Goal: Task Accomplishment & Management: Manage account settings

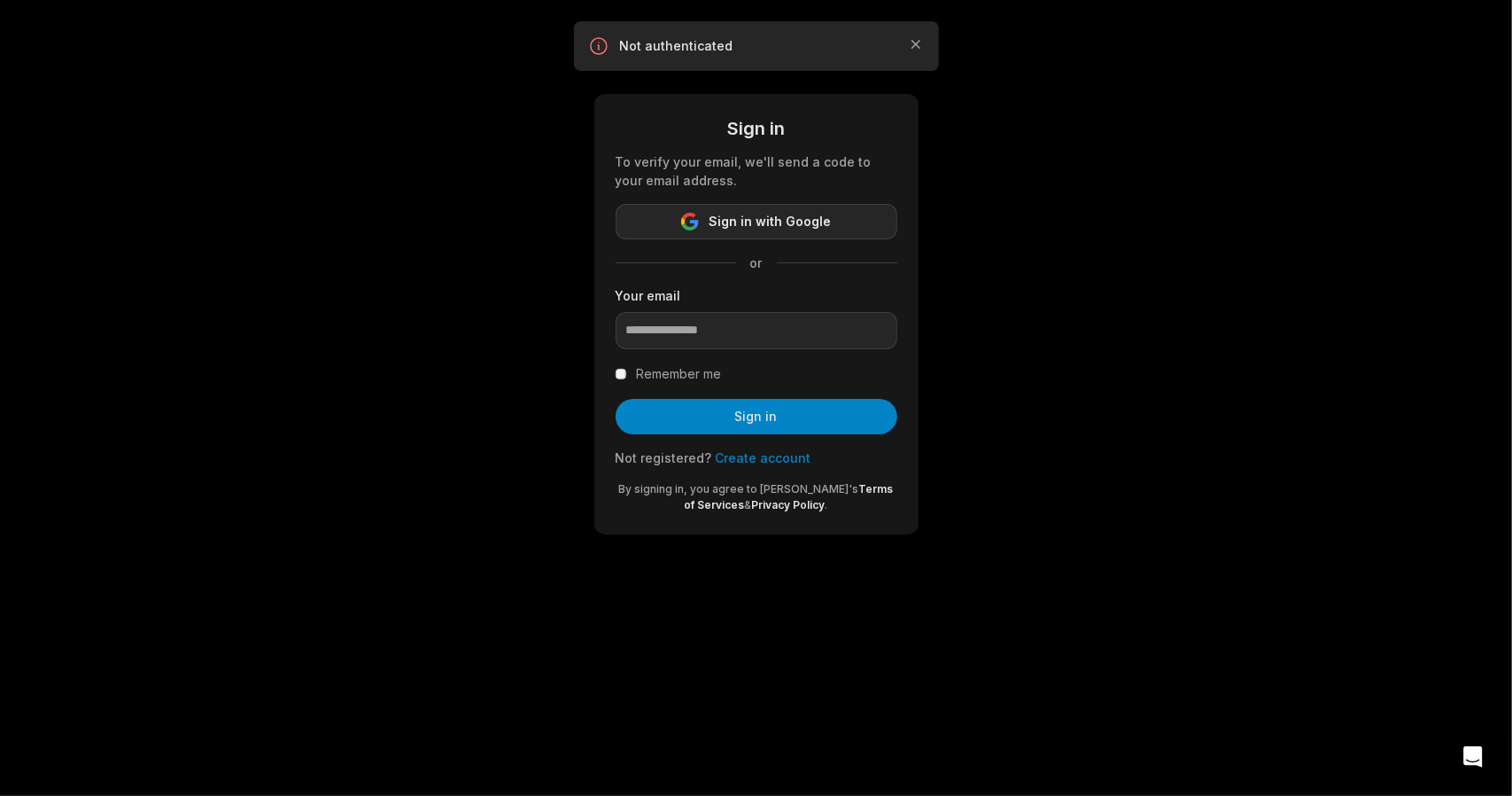
click at [699, 213] on icon "button" at bounding box center [689, 221] width 18 height 18
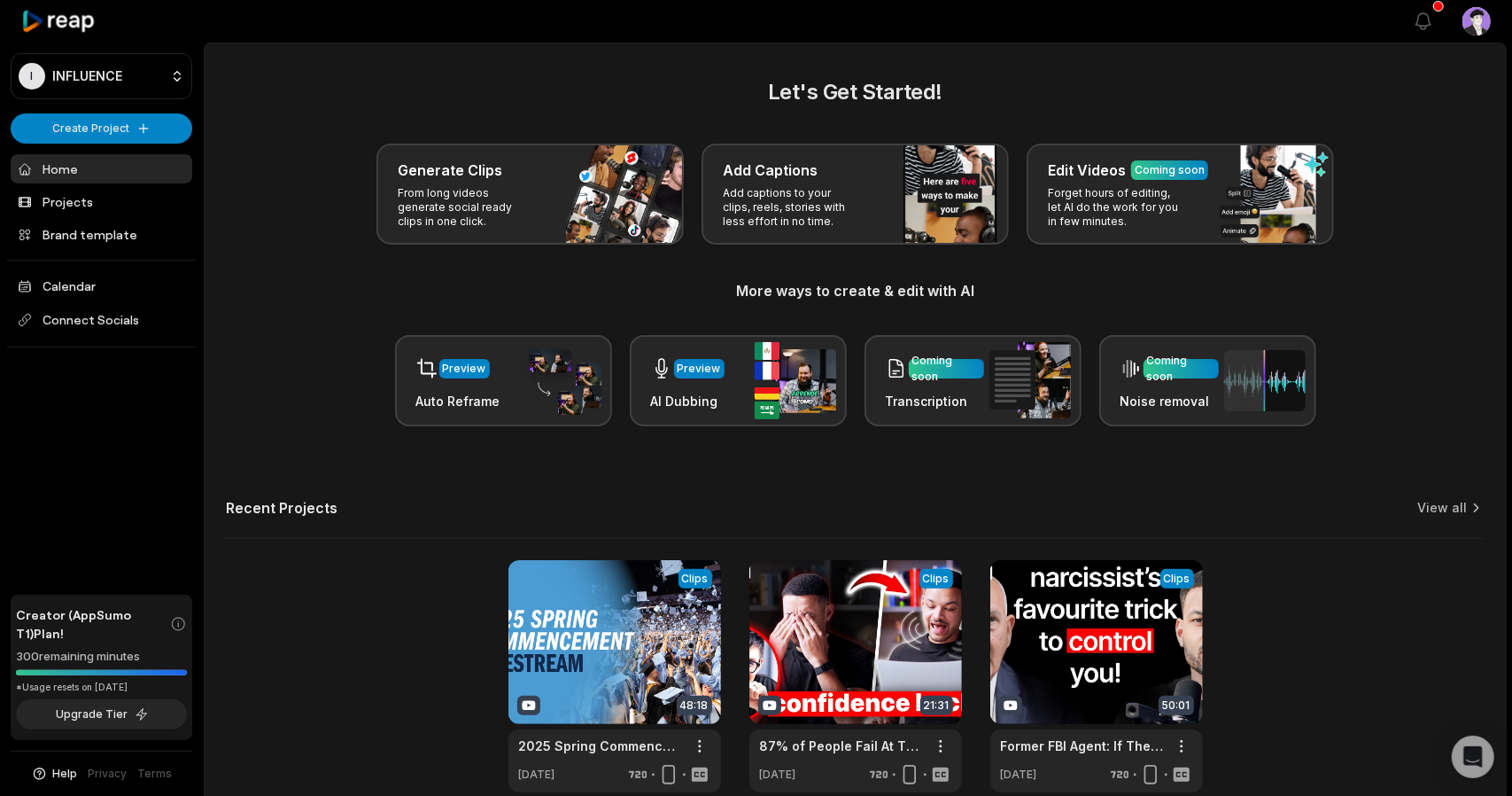
click at [1485, 19] on html "I INFLUENCE Create Project Home Projects Brand template Calendar Connect Social…" at bounding box center [756, 398] width 1512 height 796
click at [1153, 57] on html "I INFLUENCE Create Project Home Projects Brand template Calendar Connect Social…" at bounding box center [756, 398] width 1512 height 796
click at [1483, 26] on html "I INFLUENCE Create Project Home Projects Brand template Calendar Connect Social…" at bounding box center [756, 398] width 1512 height 796
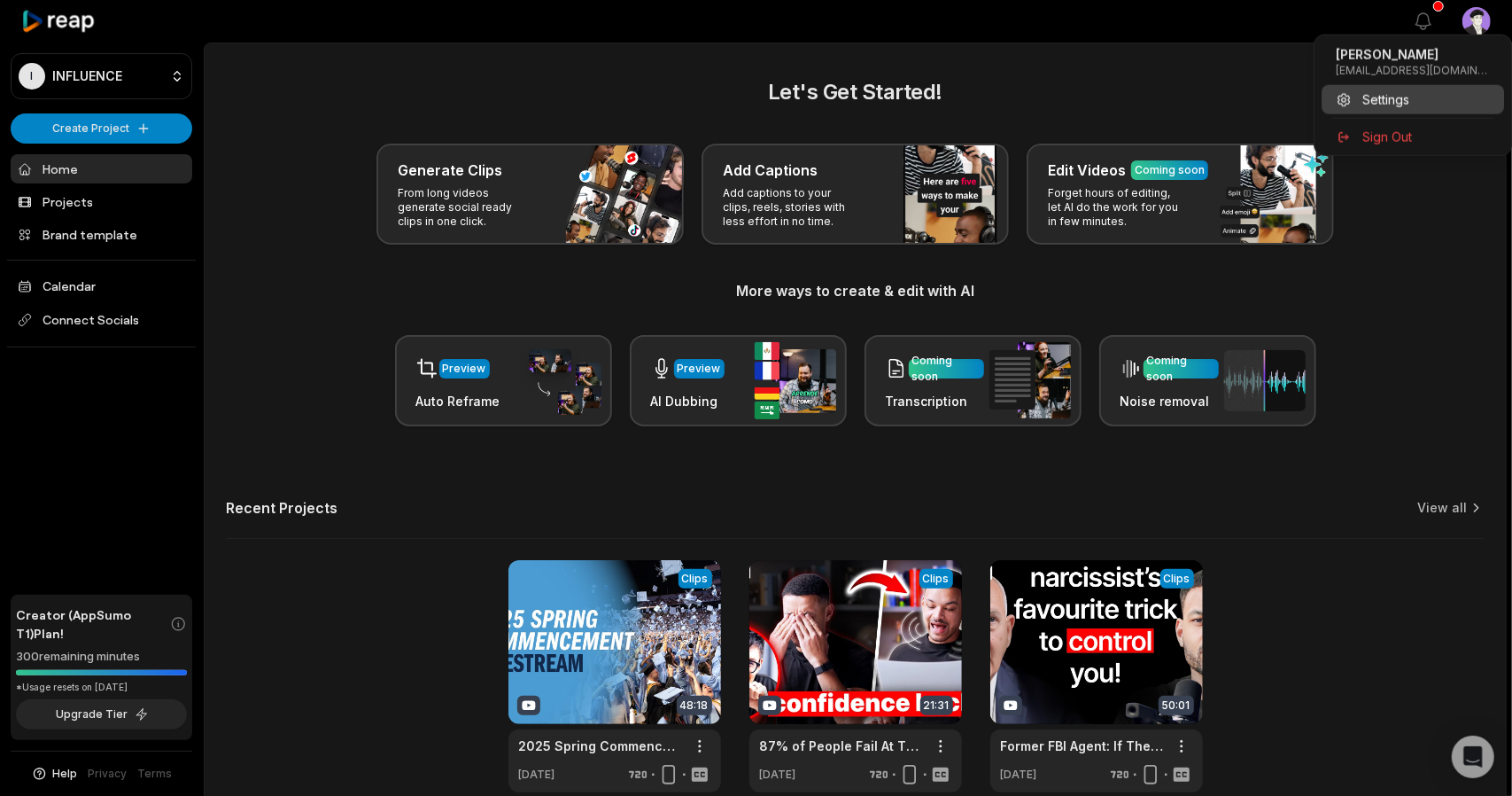
click at [1371, 90] on span "Settings" at bounding box center [1386, 100] width 47 height 19
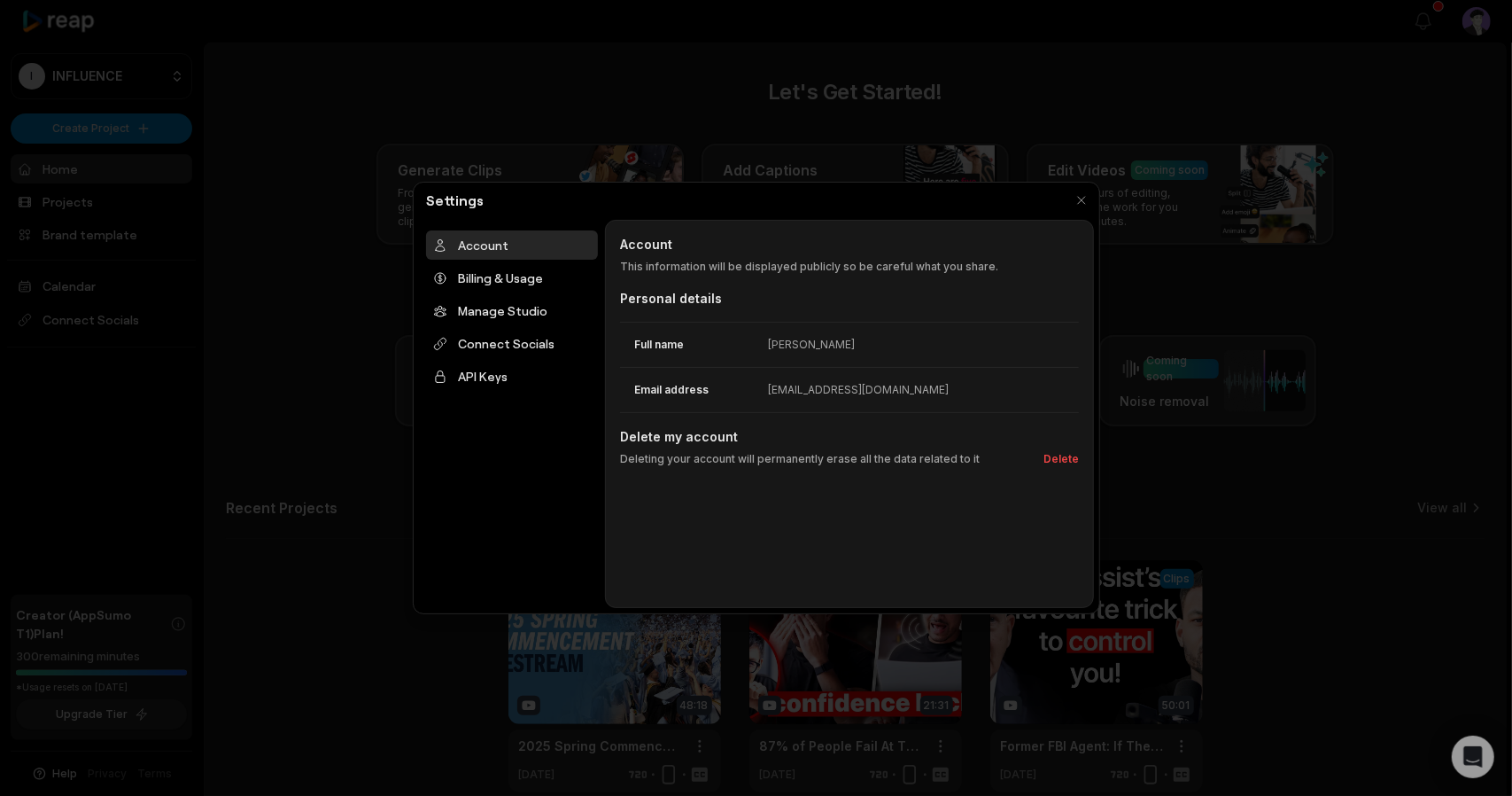
click at [824, 382] on div "[EMAIL_ADDRESS][DOMAIN_NAME]" at bounding box center [858, 389] width 181 height 16
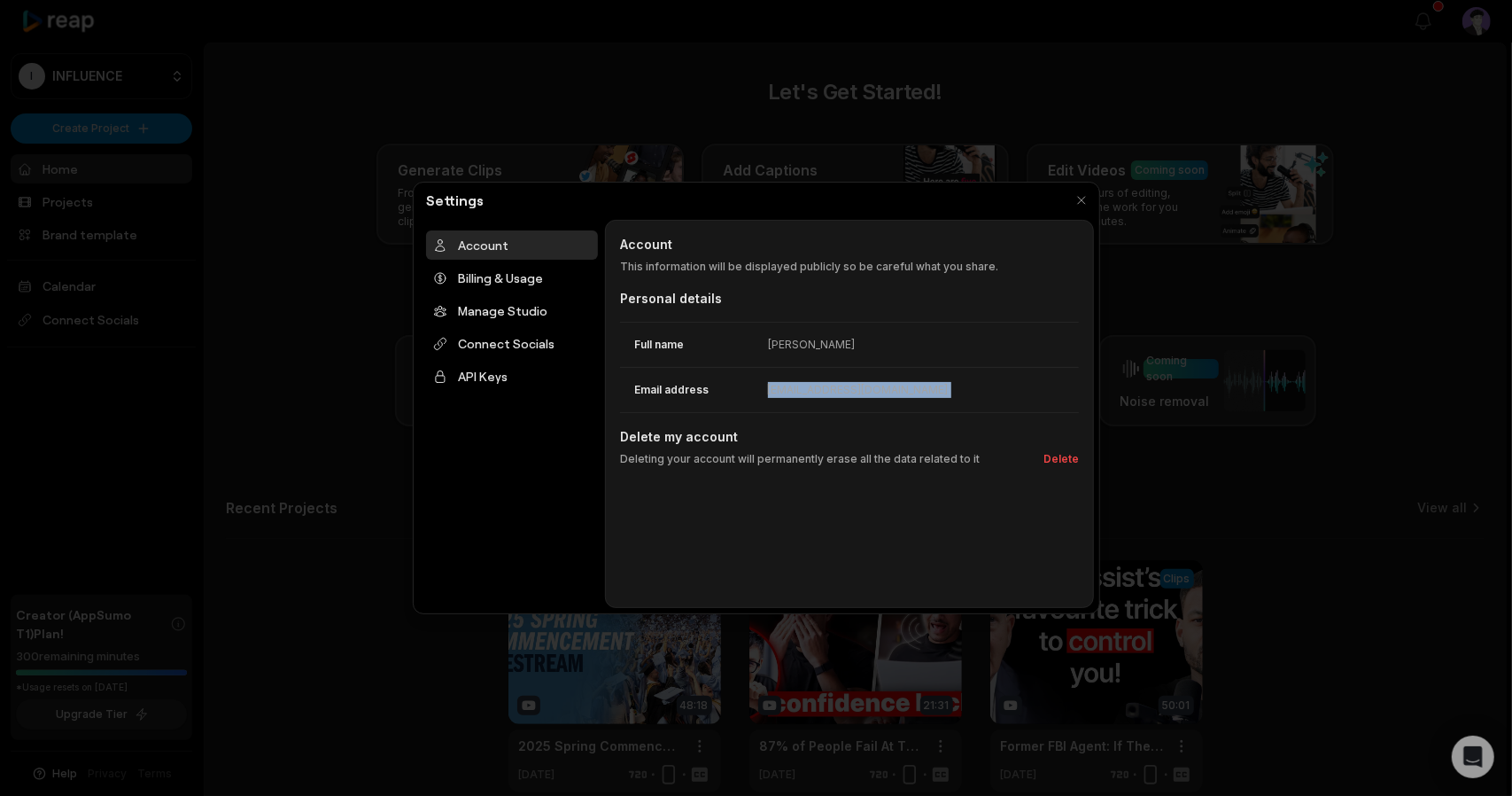
click at [781, 382] on div "[EMAIL_ADDRESS][DOMAIN_NAME]" at bounding box center [858, 389] width 181 height 16
click at [484, 267] on div "Billing & Usage" at bounding box center [511, 277] width 171 height 29
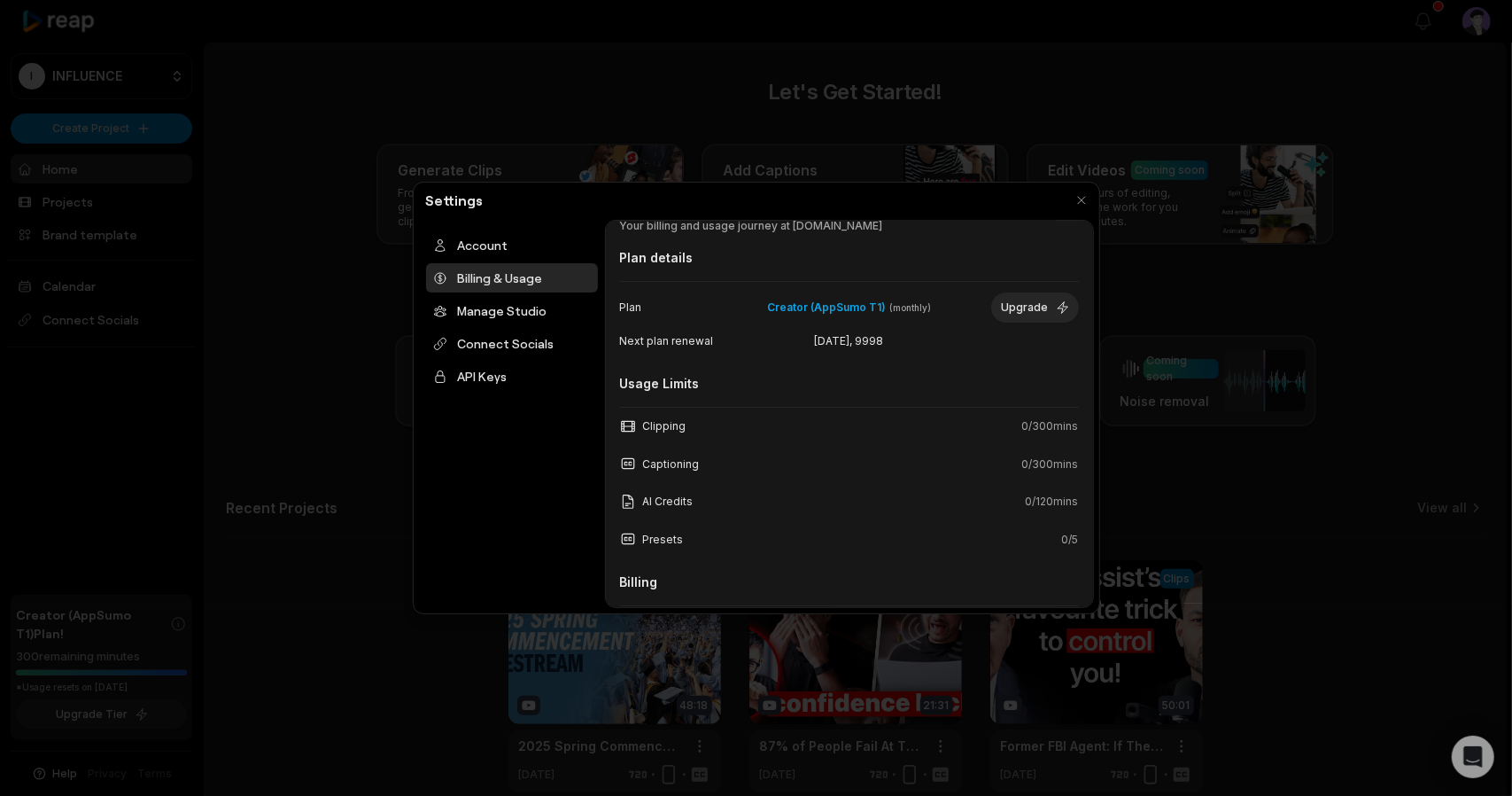
scroll to position [41, 0]
click at [491, 296] on div "Manage Studio" at bounding box center [511, 310] width 171 height 29
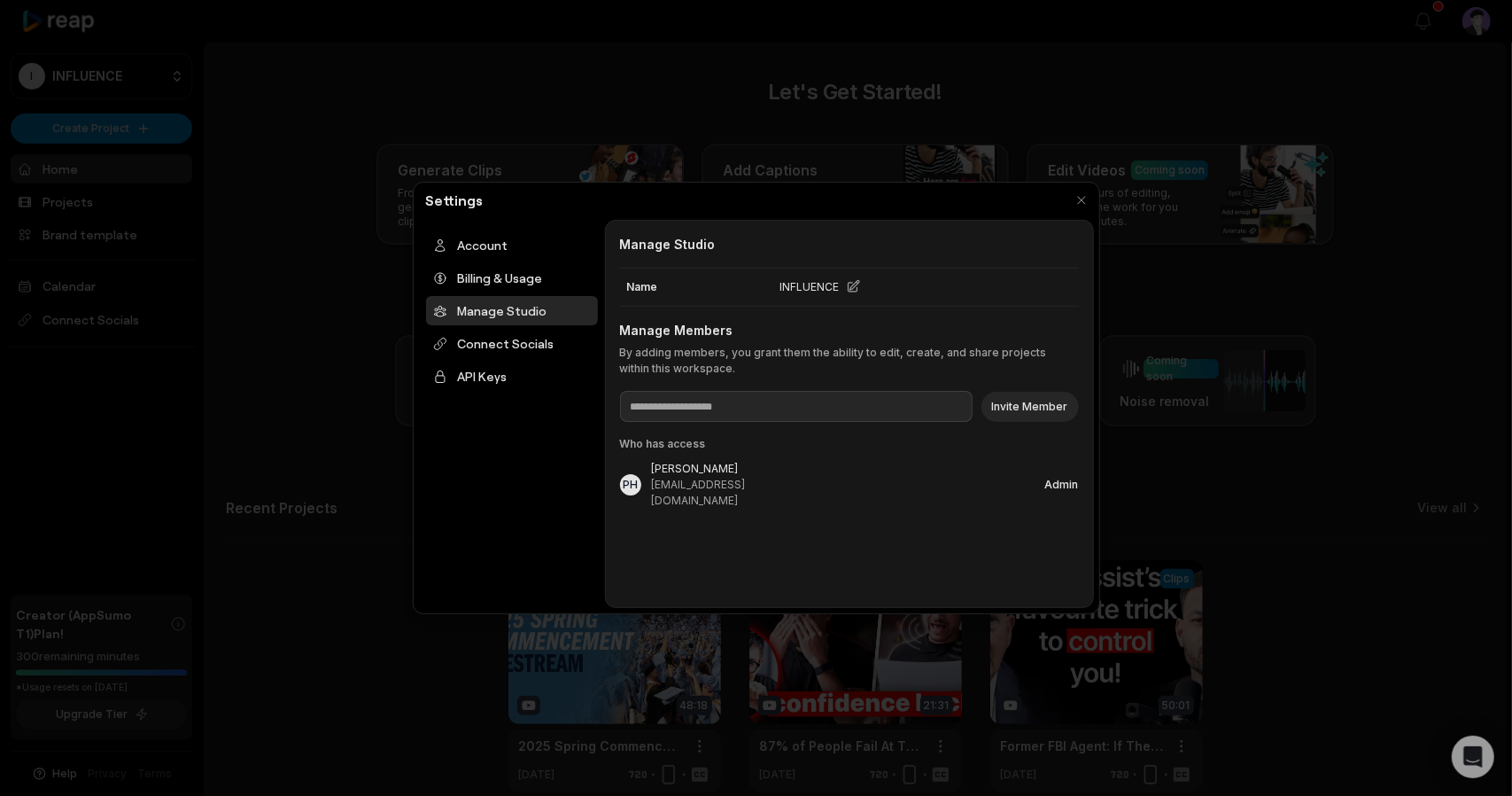
scroll to position [0, 0]
click at [1073, 479] on div "Admin" at bounding box center [1062, 484] width 34 height 10
click at [668, 477] on div "[EMAIL_ADDRESS][DOMAIN_NAME]" at bounding box center [707, 493] width 111 height 32
click at [680, 391] on input at bounding box center [796, 406] width 352 height 31
type input "**********"
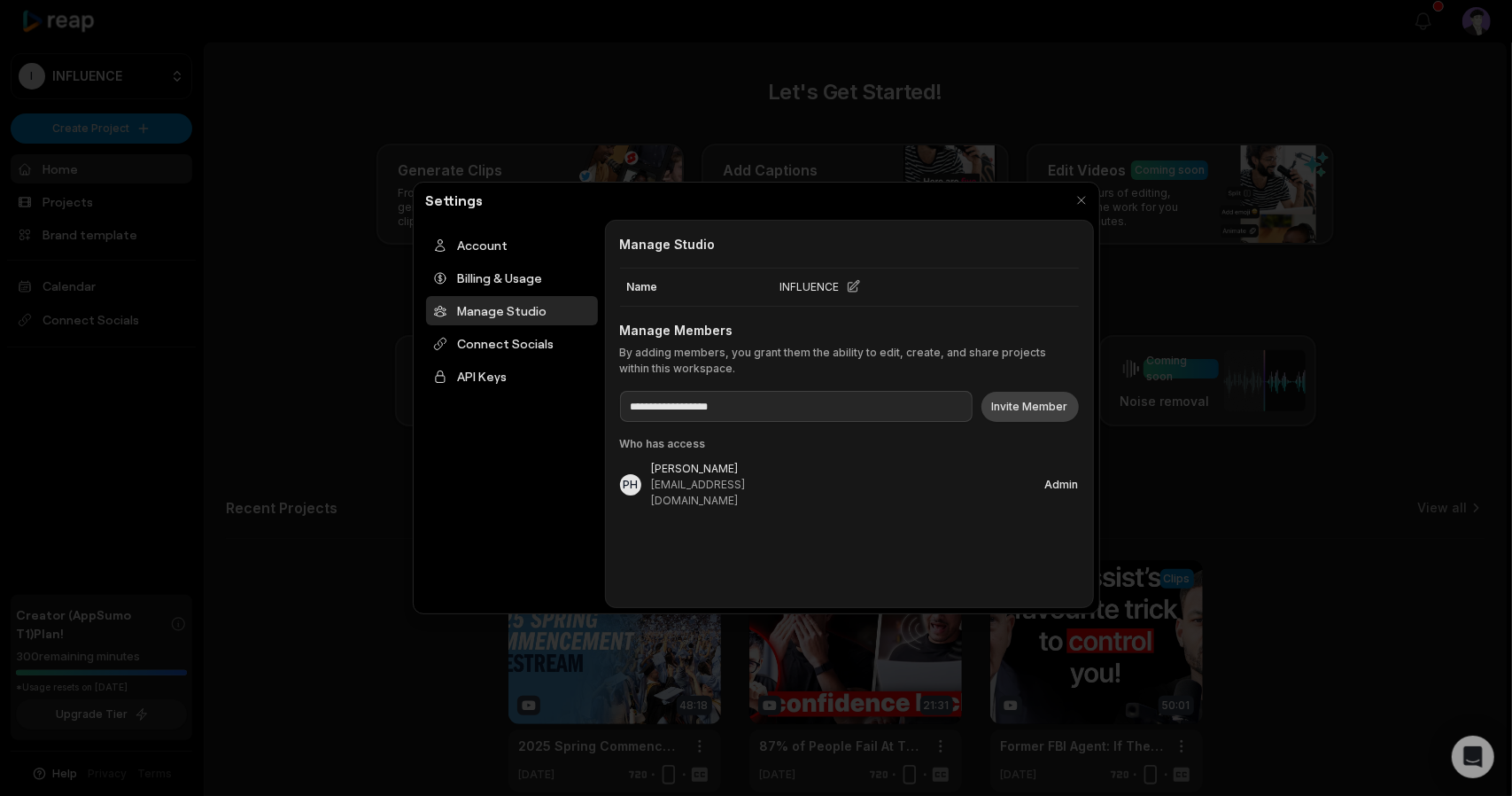
click at [1043, 392] on button "Invite Member" at bounding box center [1029, 407] width 97 height 30
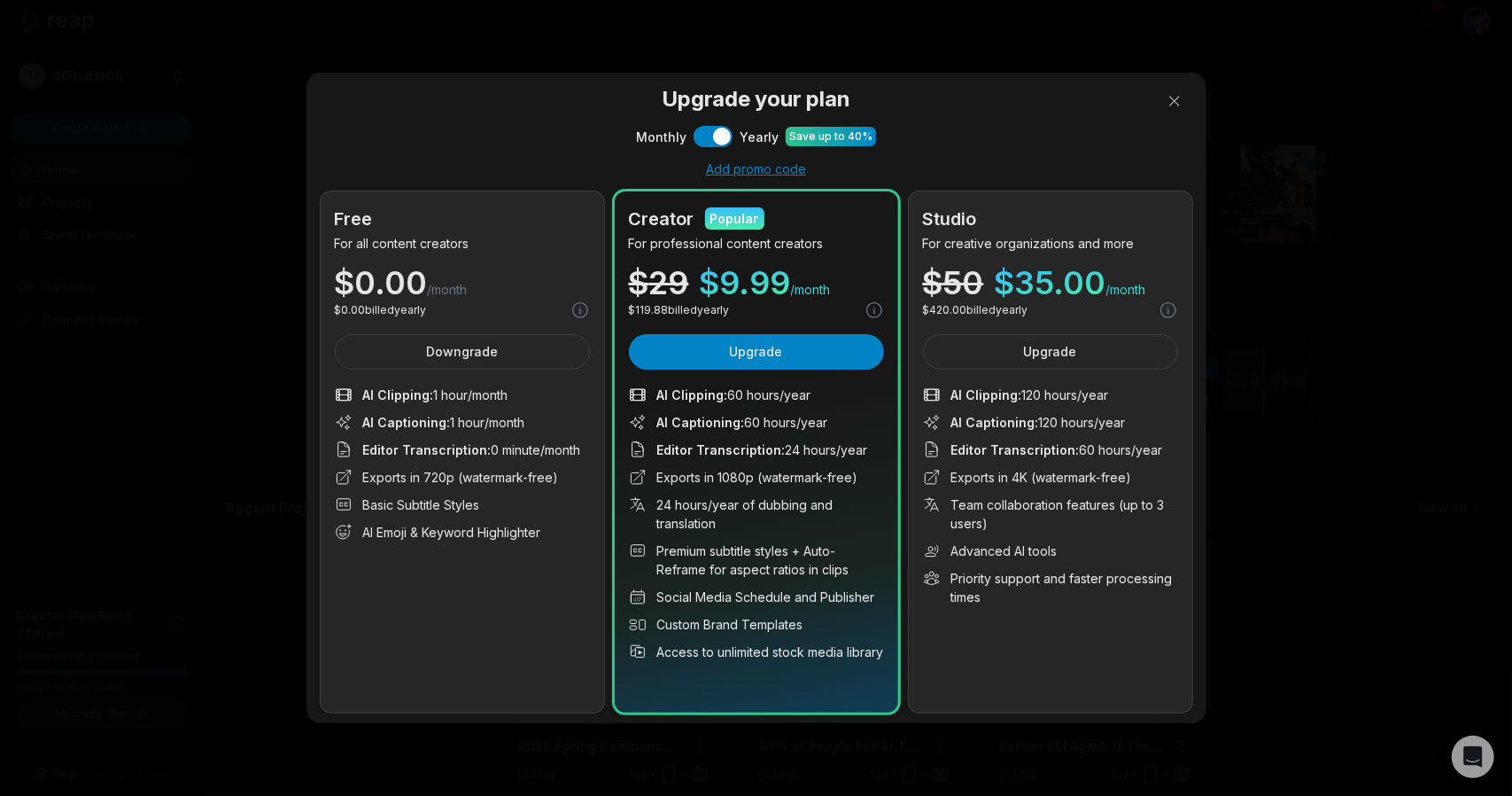
click at [1180, 114] on div at bounding box center [756, 398] width 1512 height 796
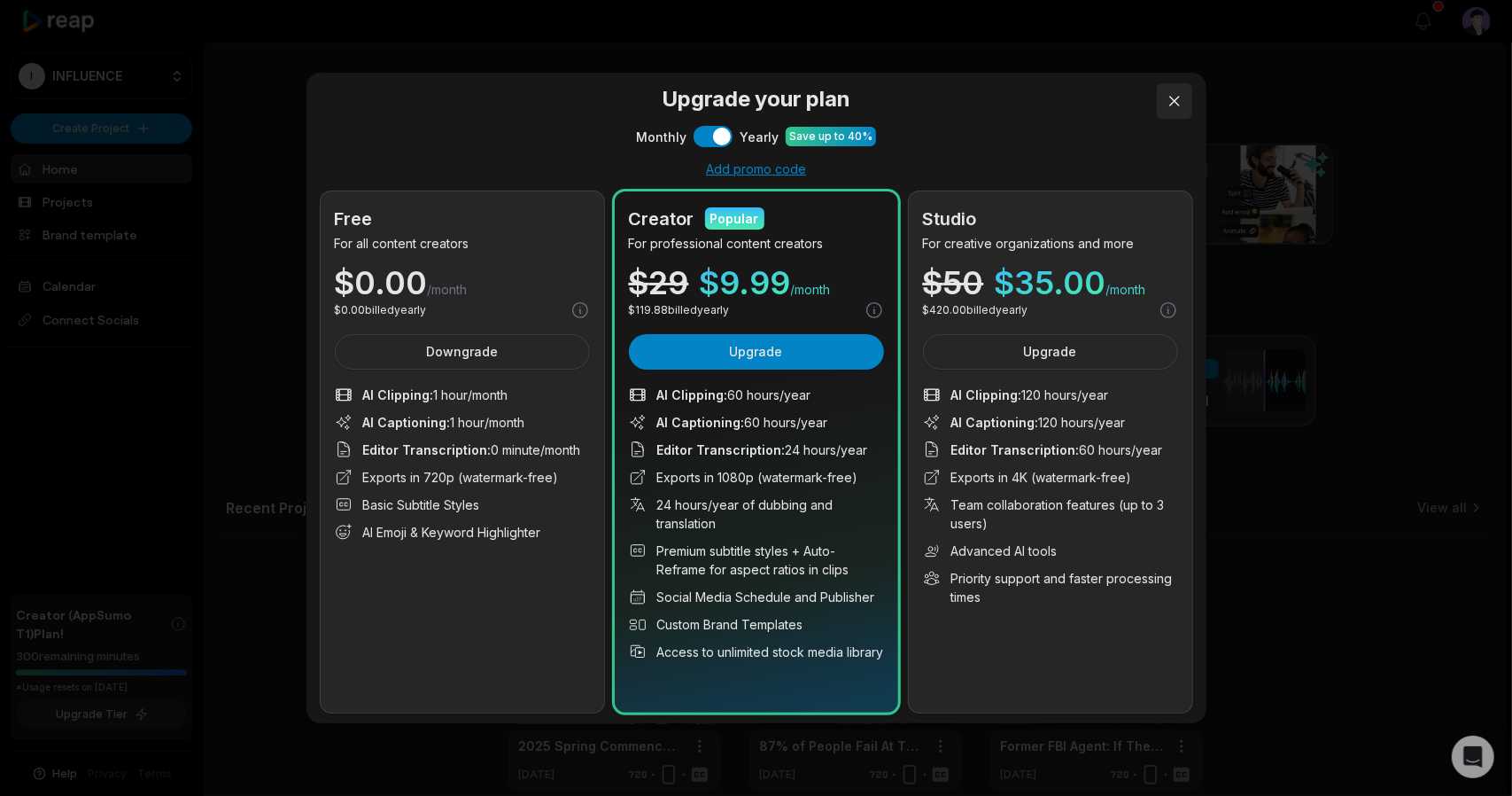
click at [1185, 109] on button at bounding box center [1174, 101] width 36 height 36
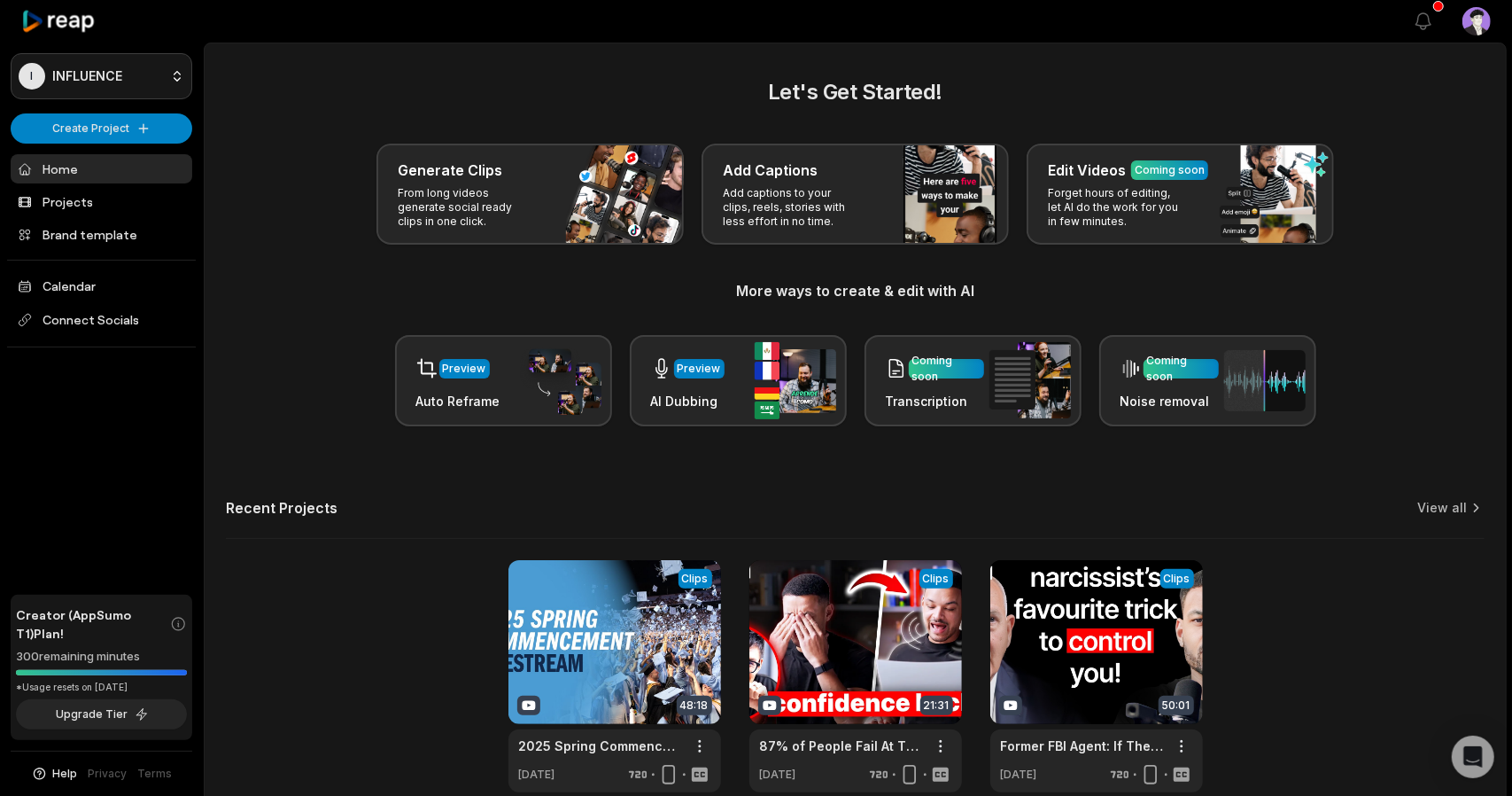
click at [79, 70] on html "I INFLUENCE Create Project Home Projects Brand template Calendar Connect Social…" at bounding box center [756, 398] width 1512 height 796
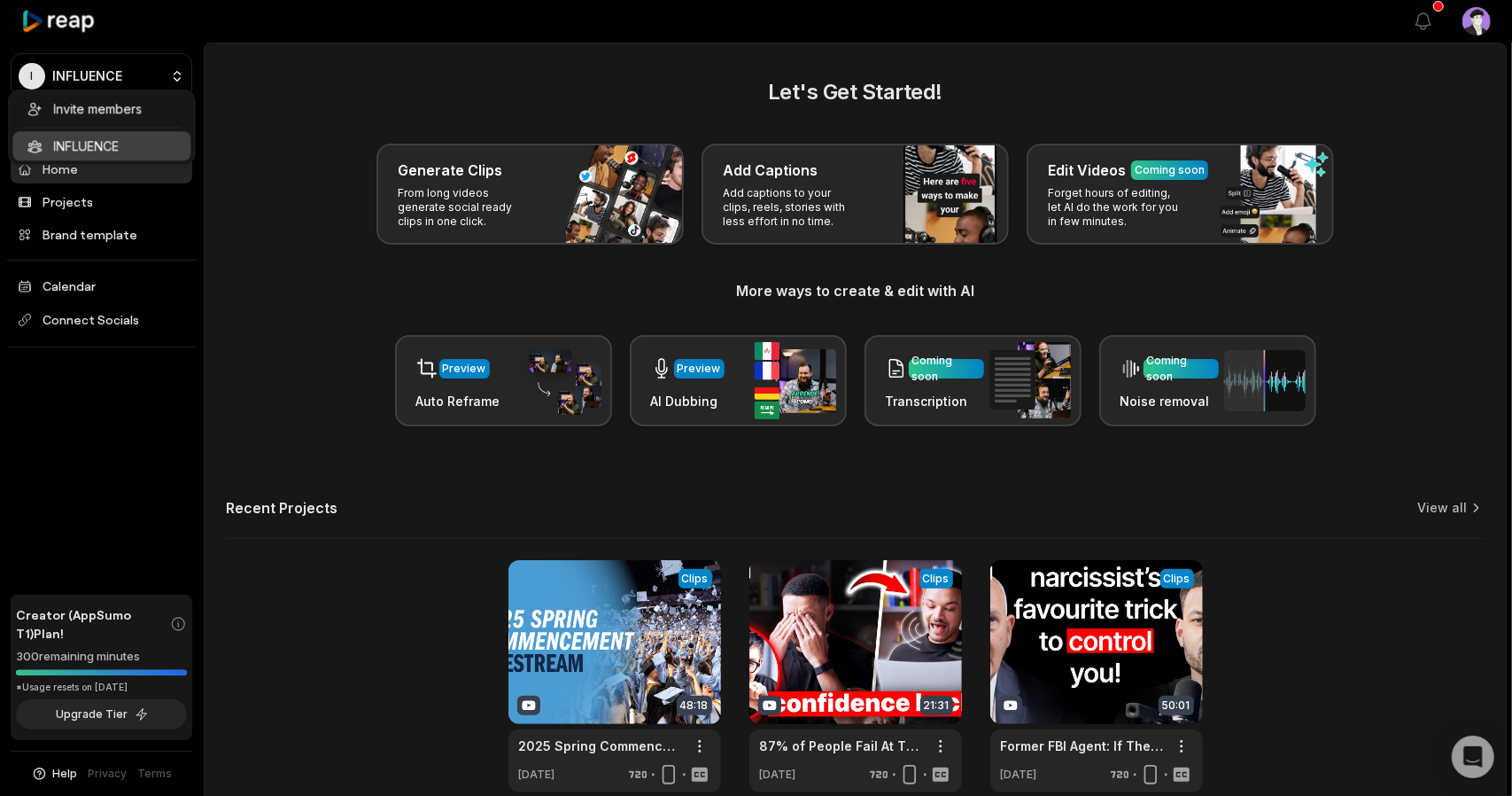
click at [285, 199] on html "I INFLUENCE Create Project Home Projects Brand template Calendar Connect Social…" at bounding box center [756, 398] width 1512 height 796
click at [1442, 19] on button "View notifications" at bounding box center [1423, 21] width 39 height 39
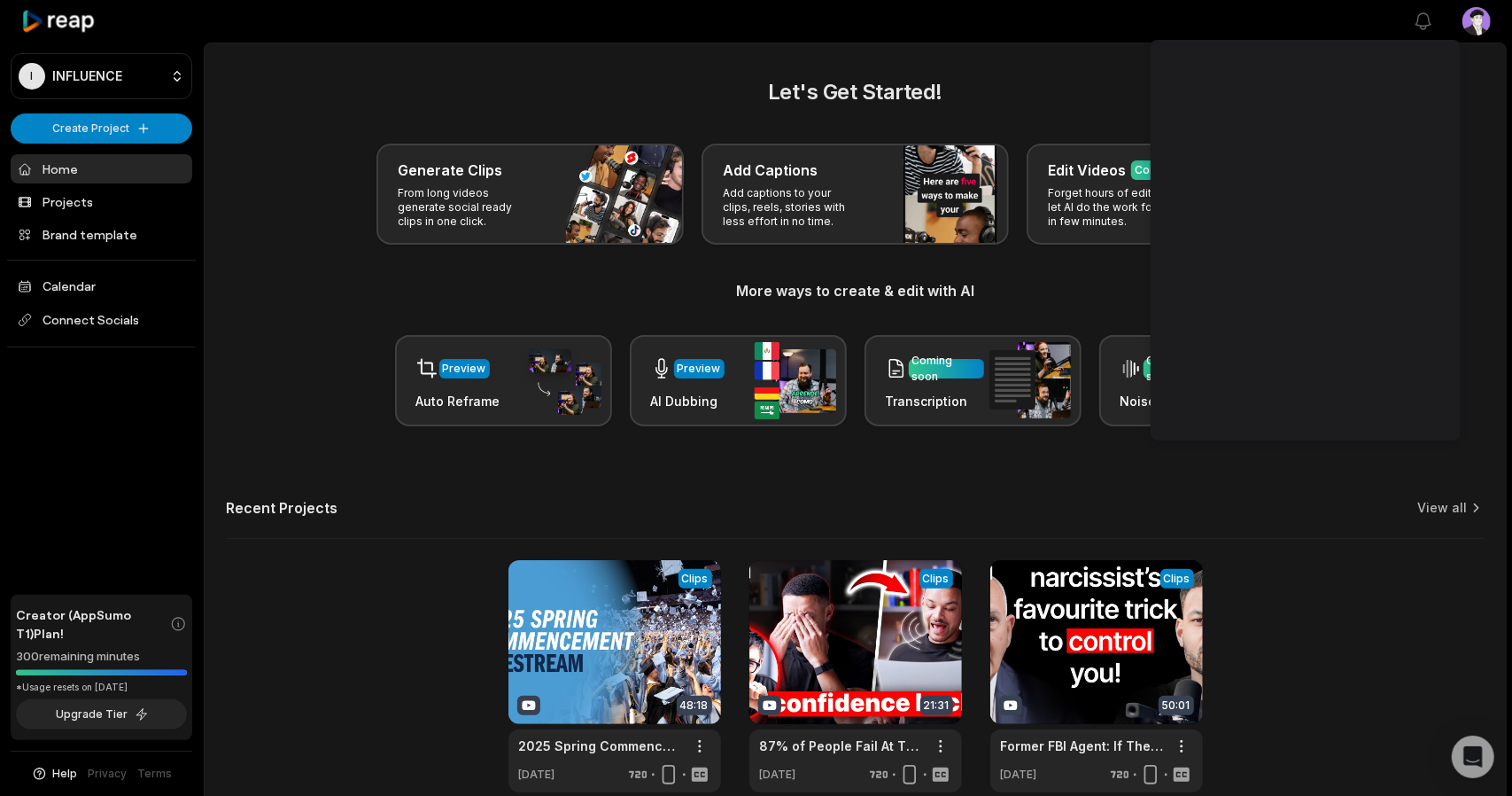
click at [1079, 51] on main "Let's Get Started! Generate Clips From long videos generate social ready clips …" at bounding box center [855, 435] width 1301 height 784
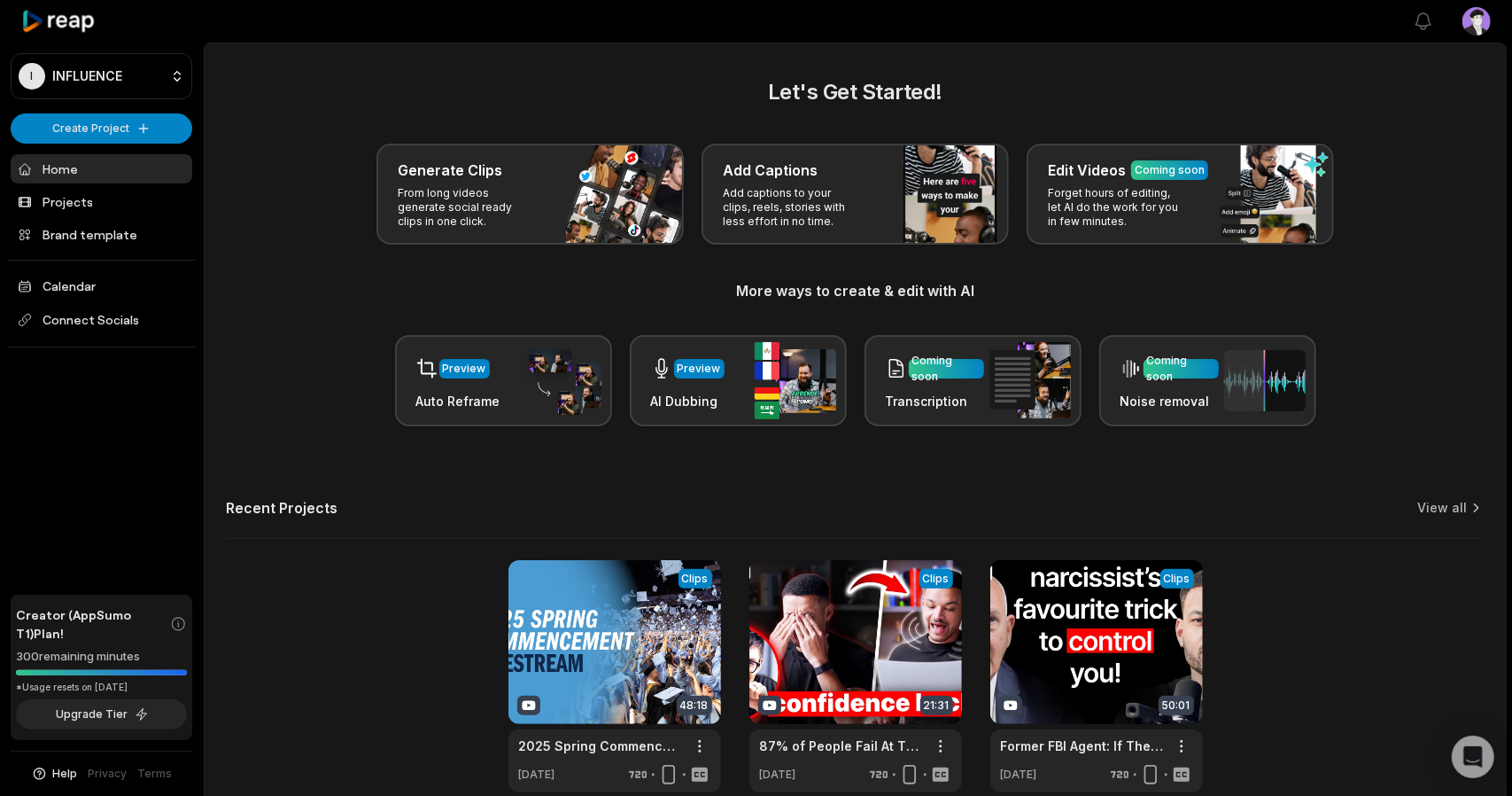
click at [1487, 23] on html "I INFLUENCE Create Project Home Projects Brand template Calendar Connect Social…" at bounding box center [756, 398] width 1512 height 796
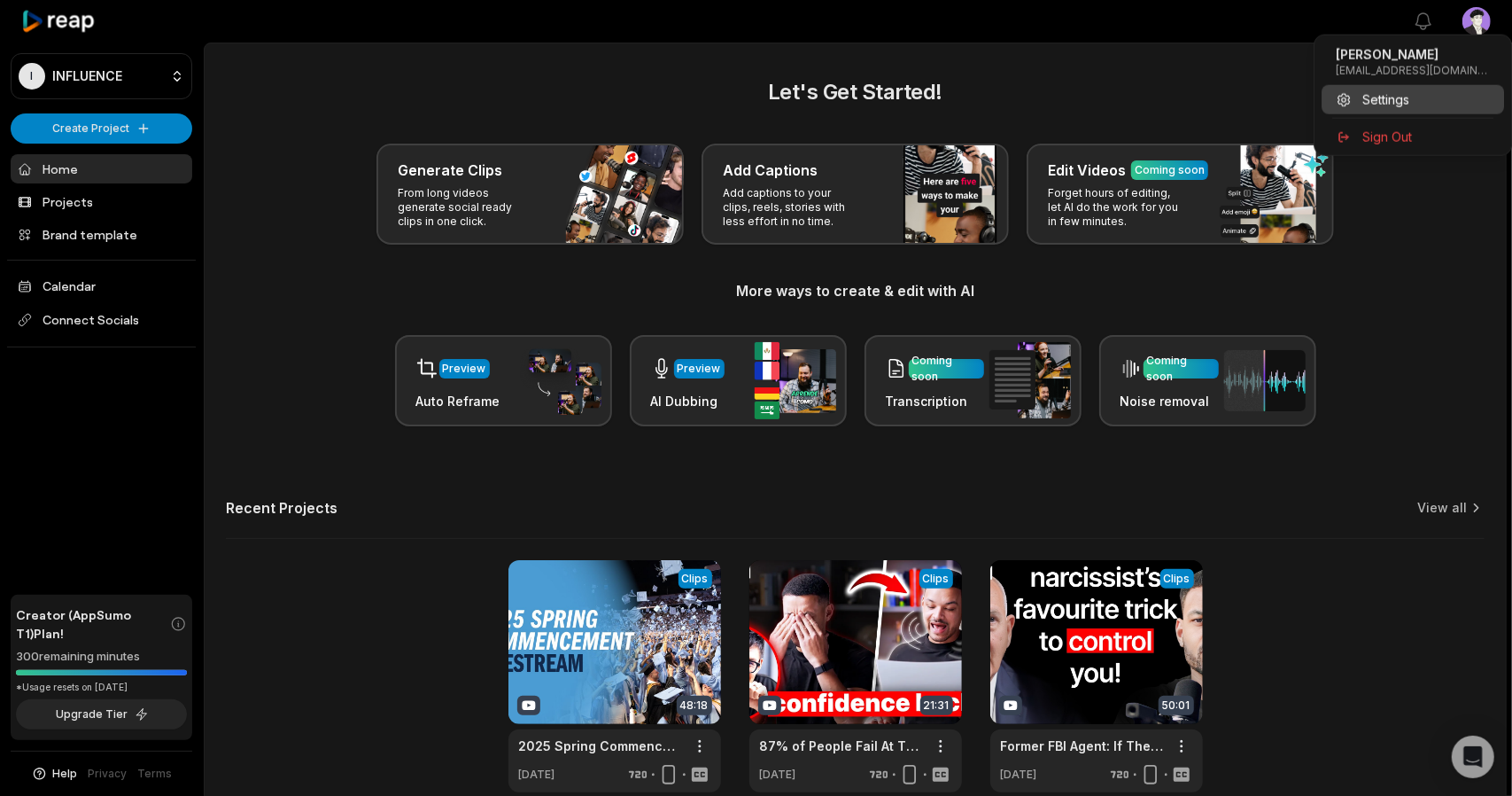
click at [1363, 90] on span "Settings" at bounding box center [1386, 100] width 47 height 19
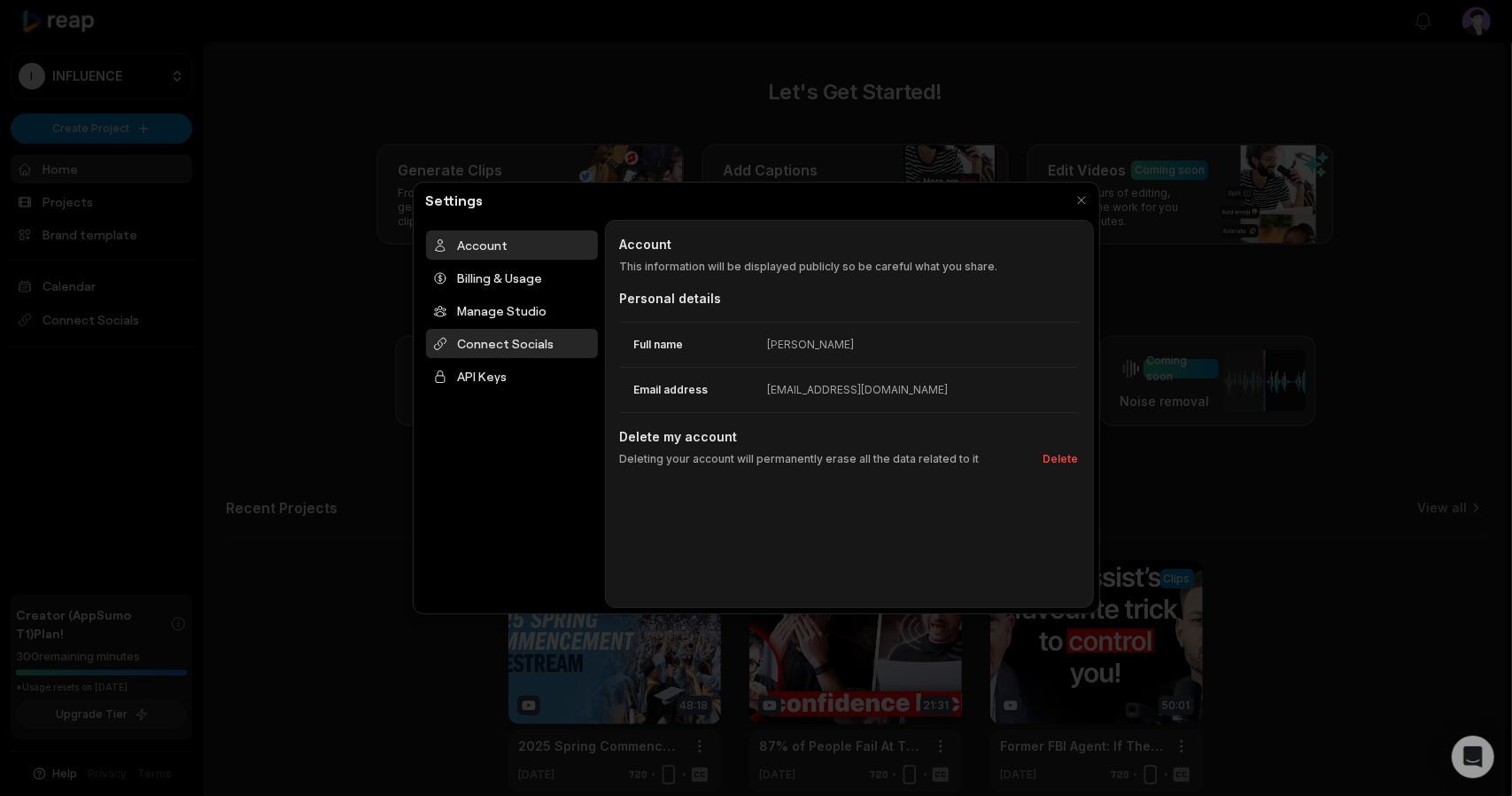
click at [491, 329] on div "Connect Socials" at bounding box center [511, 343] width 171 height 29
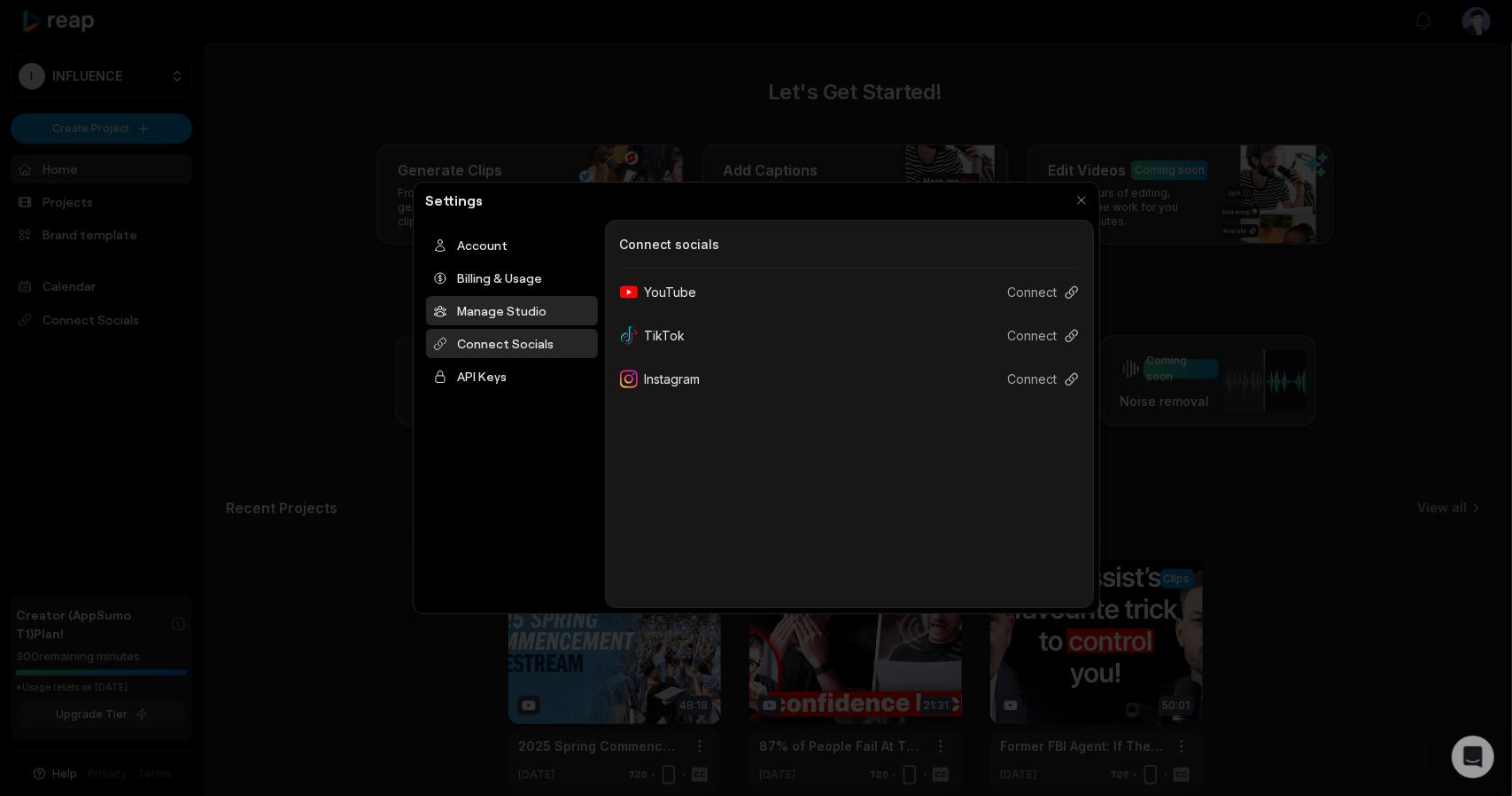
click at [488, 296] on div "Manage Studio" at bounding box center [511, 310] width 171 height 29
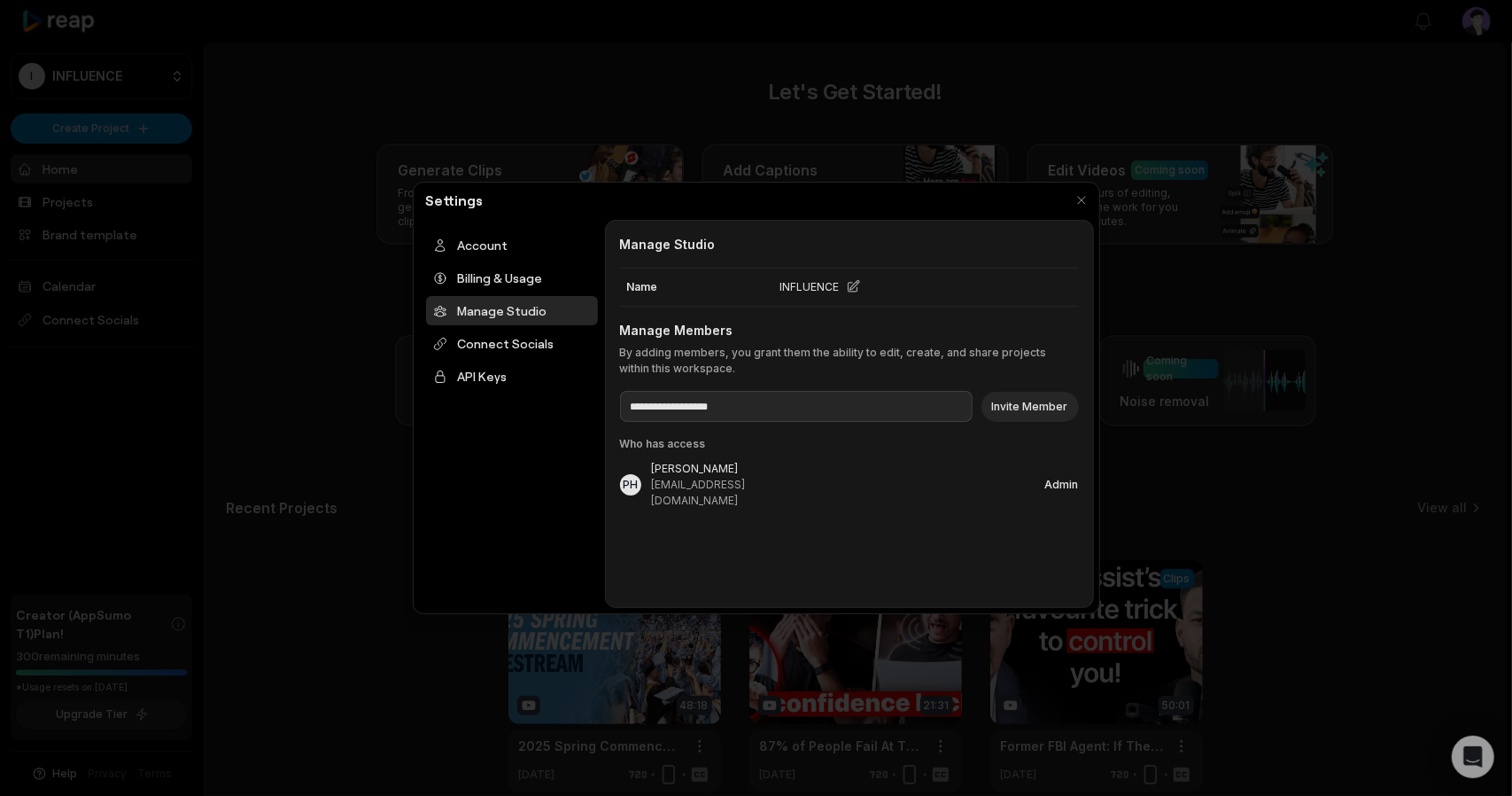
click at [1075, 479] on div "Admin" at bounding box center [1062, 484] width 34 height 10
click at [622, 479] on div "PH" at bounding box center [630, 484] width 15 height 10
click at [1080, 188] on div "**********" at bounding box center [756, 398] width 687 height 432
click at [1088, 202] on button "button" at bounding box center [1081, 200] width 24 height 24
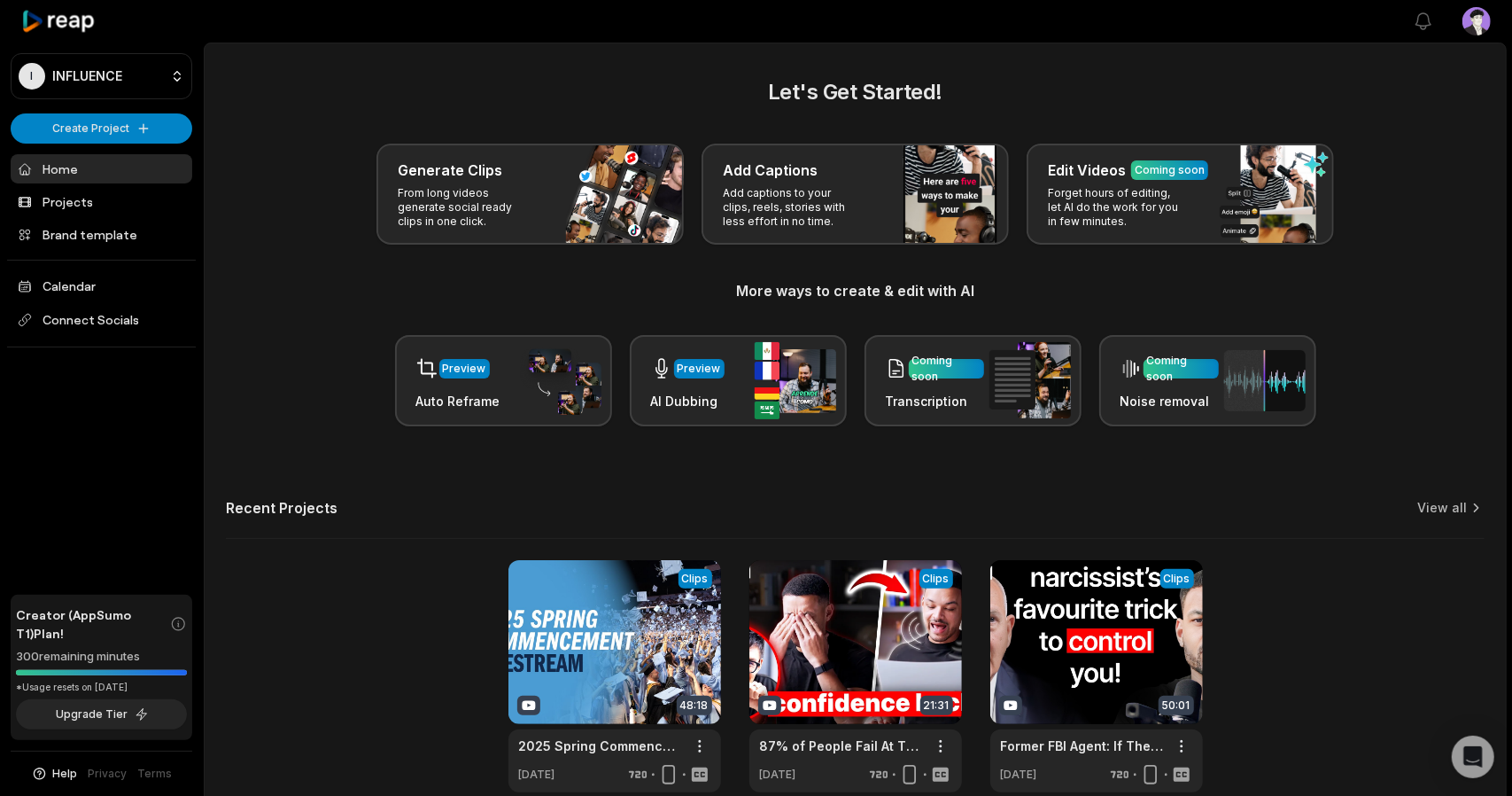
click at [732, 43] on main "Let's Get Started! Generate Clips From long videos generate social ready clips …" at bounding box center [855, 435] width 1301 height 784
click at [50, 187] on link "Projects" at bounding box center [101, 201] width 182 height 29
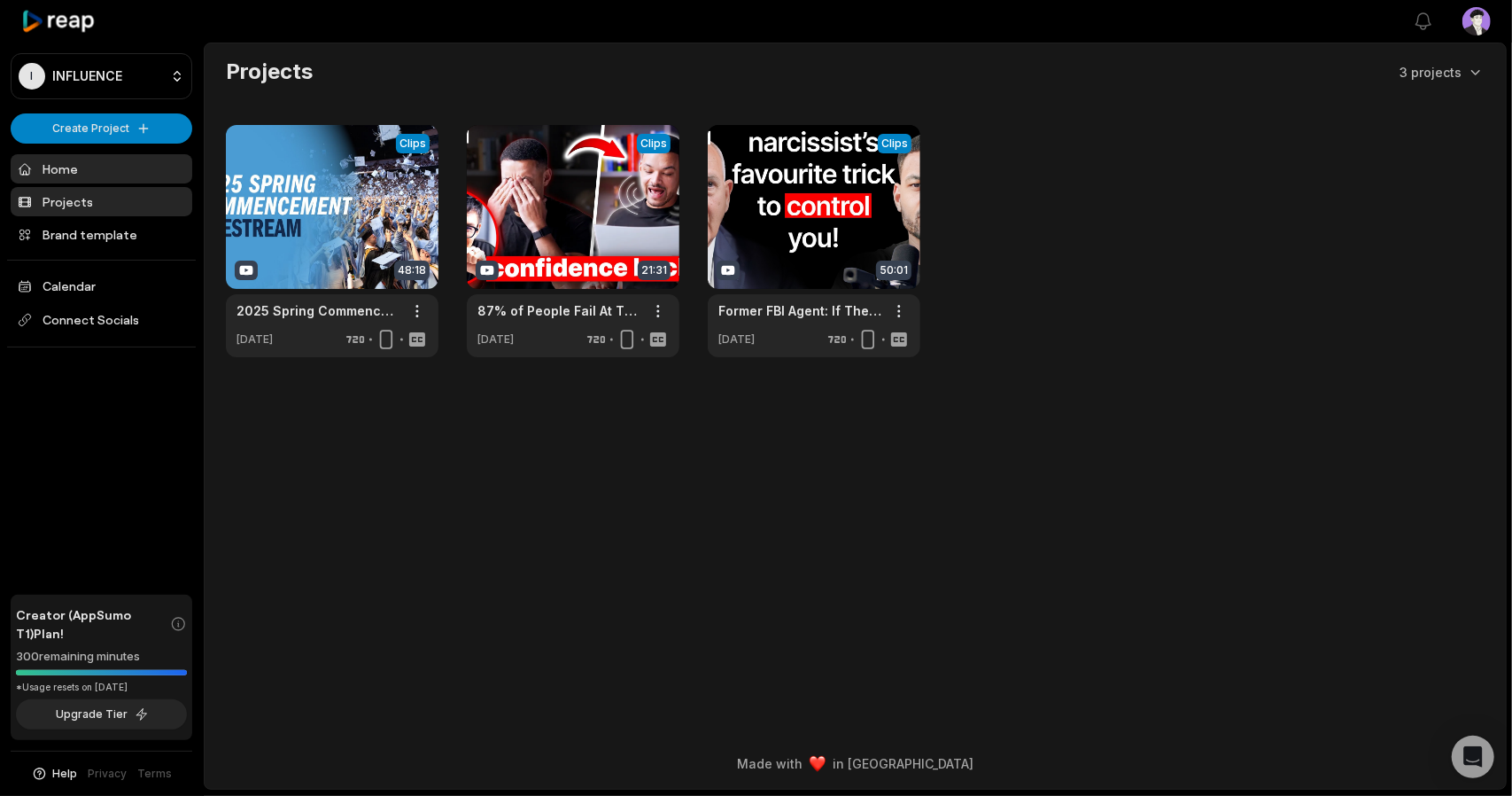
click at [48, 154] on link "Home" at bounding box center [101, 169] width 182 height 29
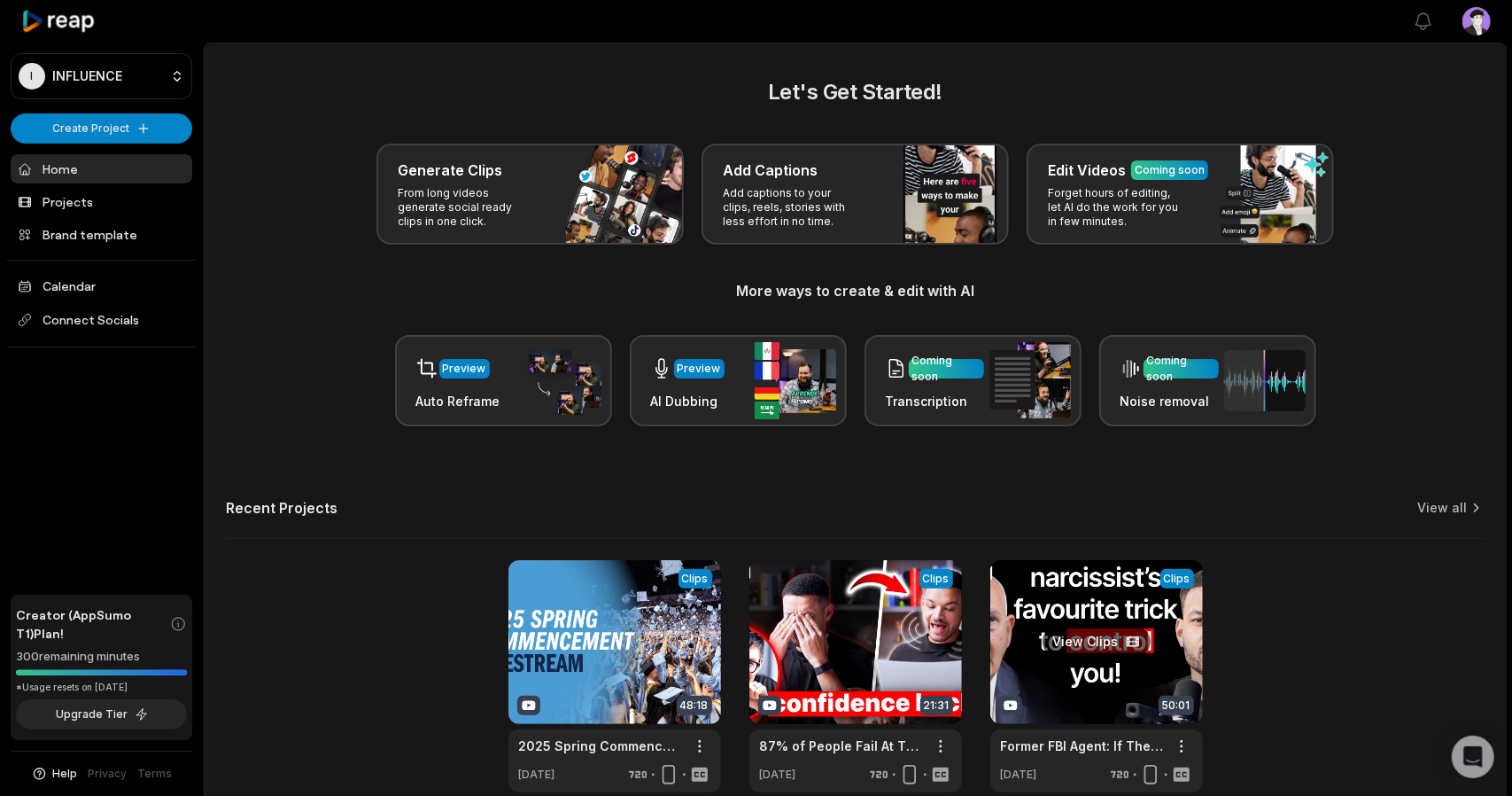
click at [1074, 560] on link at bounding box center [1097, 675] width 213 height 232
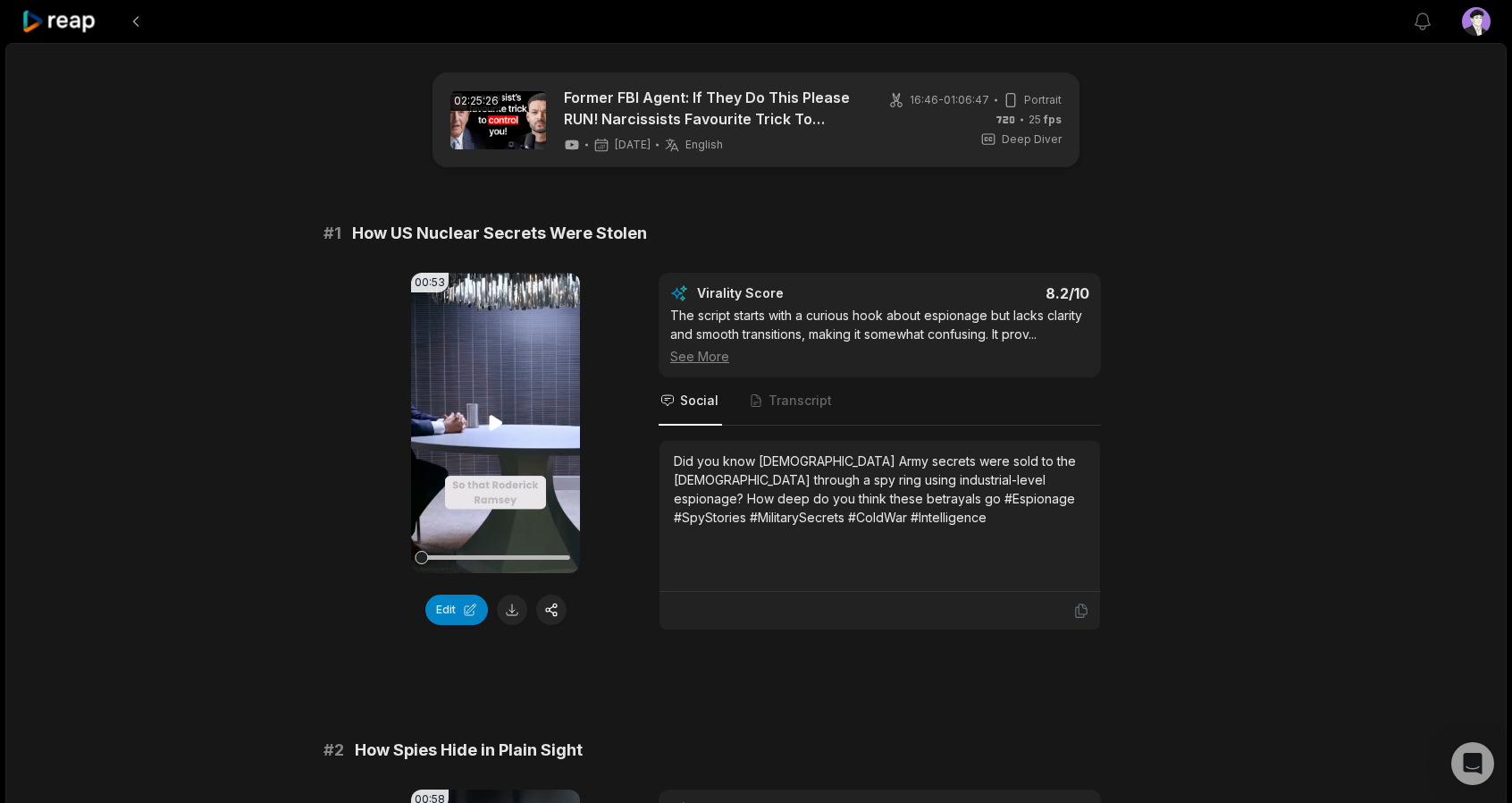
click at [497, 412] on icon at bounding box center [496, 423] width 22 height 22
